Goal: Task Accomplishment & Management: Use online tool/utility

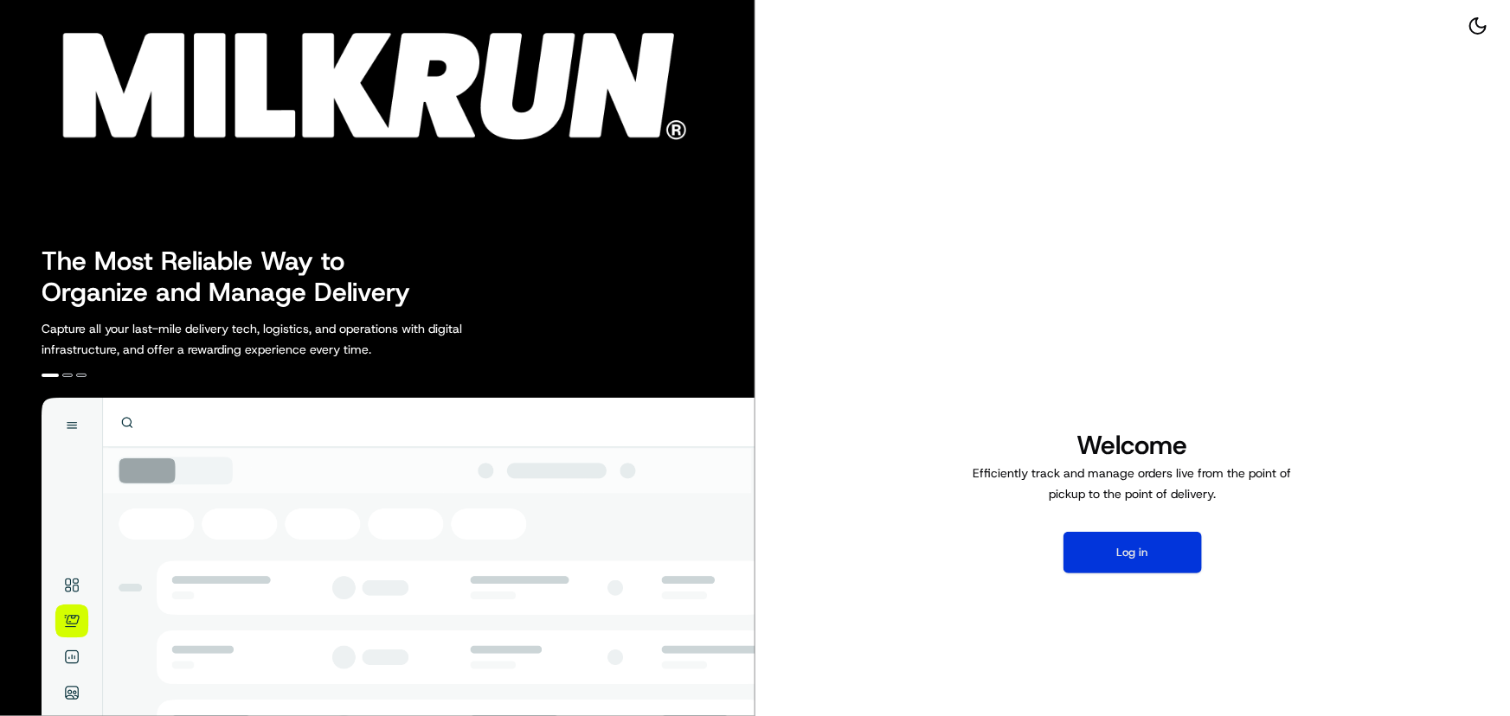
click at [1151, 561] on button "Log in" at bounding box center [1132, 553] width 138 height 42
